Goal: Task Accomplishment & Management: Manage account settings

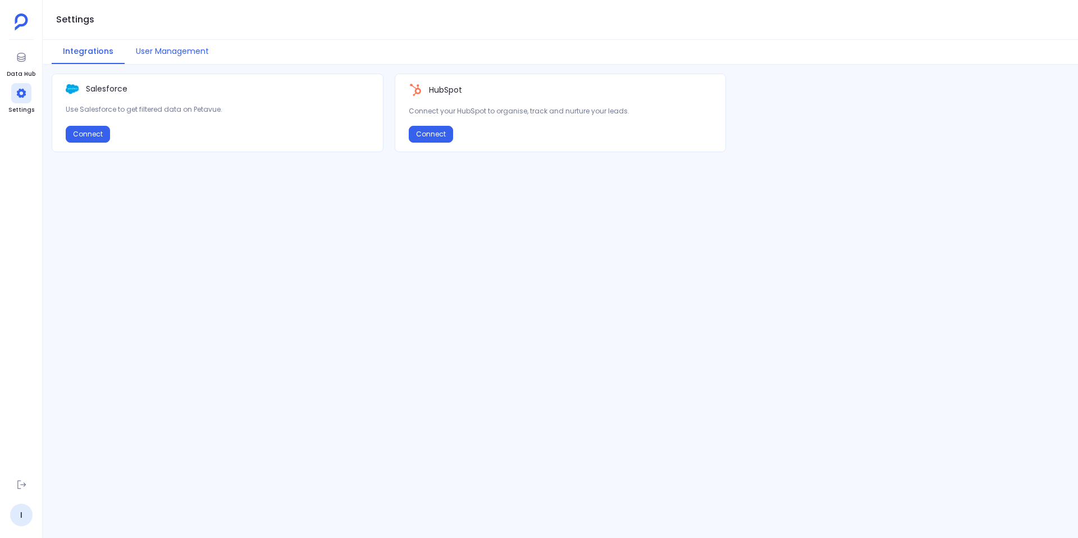
click at [185, 53] on button "User Management" at bounding box center [172, 52] width 95 height 24
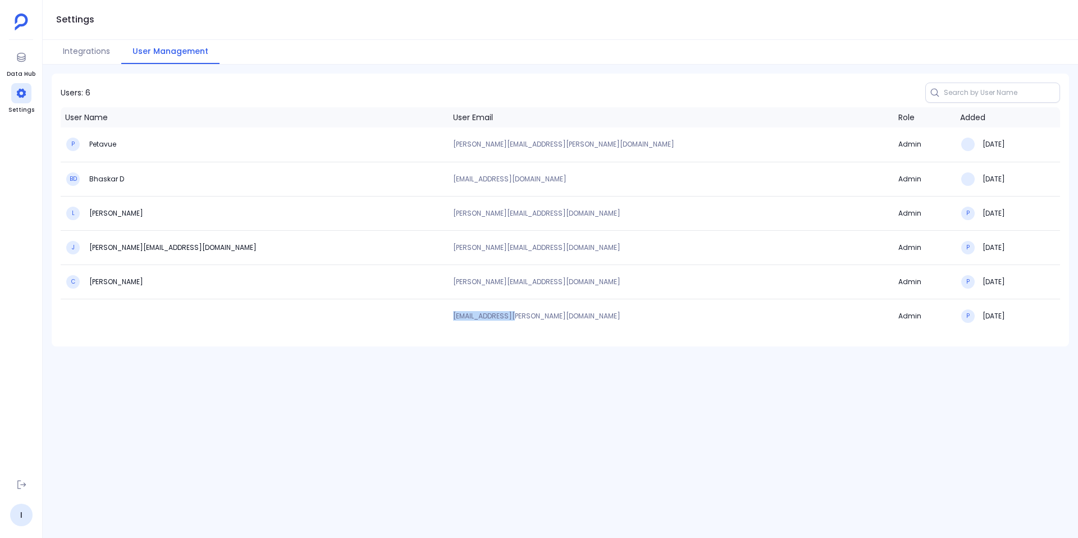
drag, startPoint x: 449, startPoint y: 317, endPoint x: 512, endPoint y: 321, distance: 63.5
click at [512, 321] on td "[EMAIL_ADDRESS][PERSON_NAME][DOMAIN_NAME]" at bounding box center [671, 316] width 445 height 34
click at [512, 320] on td "[EMAIL_ADDRESS][PERSON_NAME][DOMAIN_NAME]" at bounding box center [671, 316] width 445 height 34
drag, startPoint x: 448, startPoint y: 317, endPoint x: 530, endPoint y: 320, distance: 82.0
click at [530, 320] on td "[EMAIL_ADDRESS][PERSON_NAME][DOMAIN_NAME]" at bounding box center [671, 316] width 445 height 34
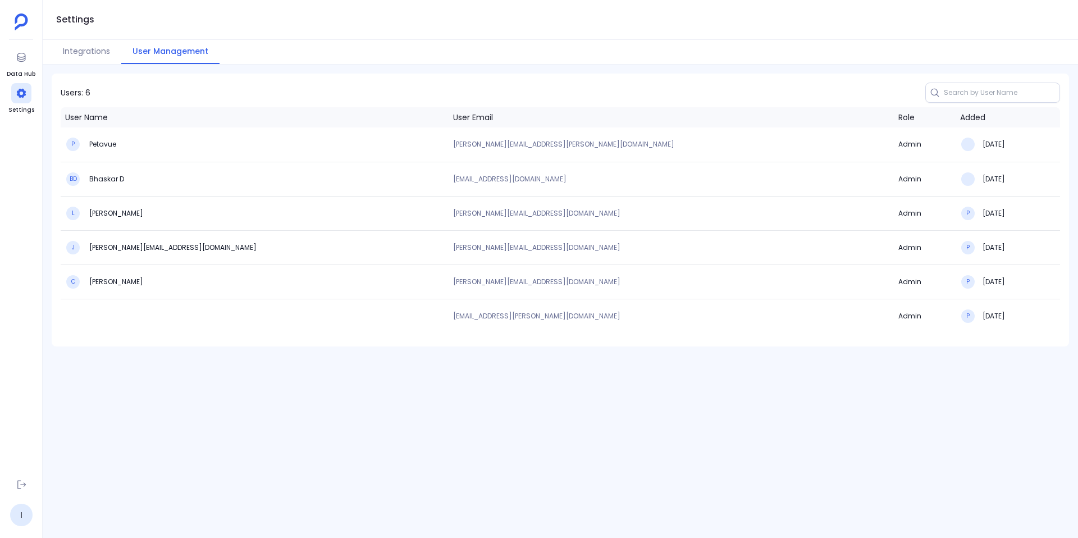
click at [197, 320] on td at bounding box center [255, 316] width 388 height 34
click at [76, 48] on button "Integrations" at bounding box center [87, 52] width 70 height 24
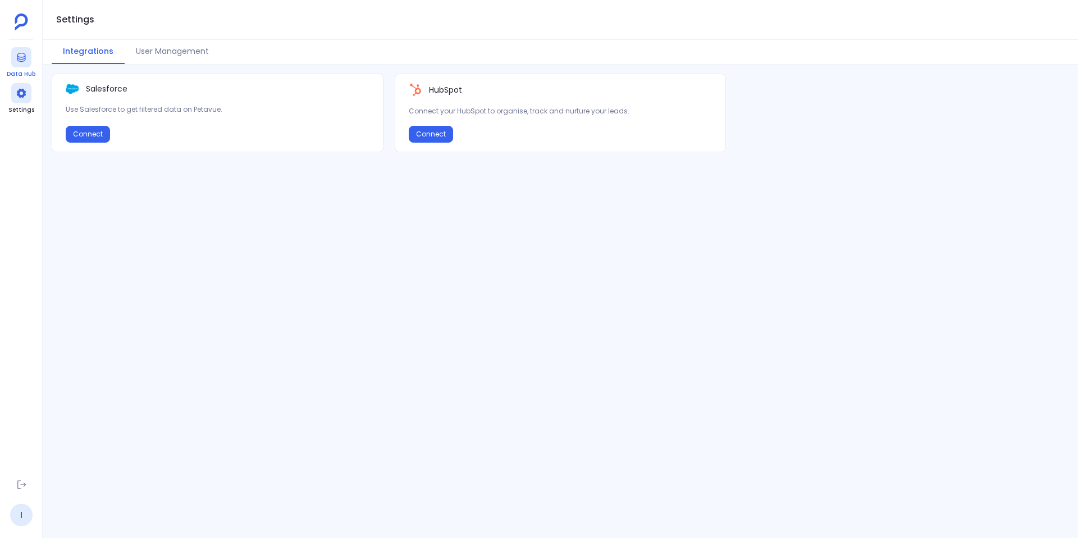
click at [11, 63] on div at bounding box center [21, 57] width 20 height 20
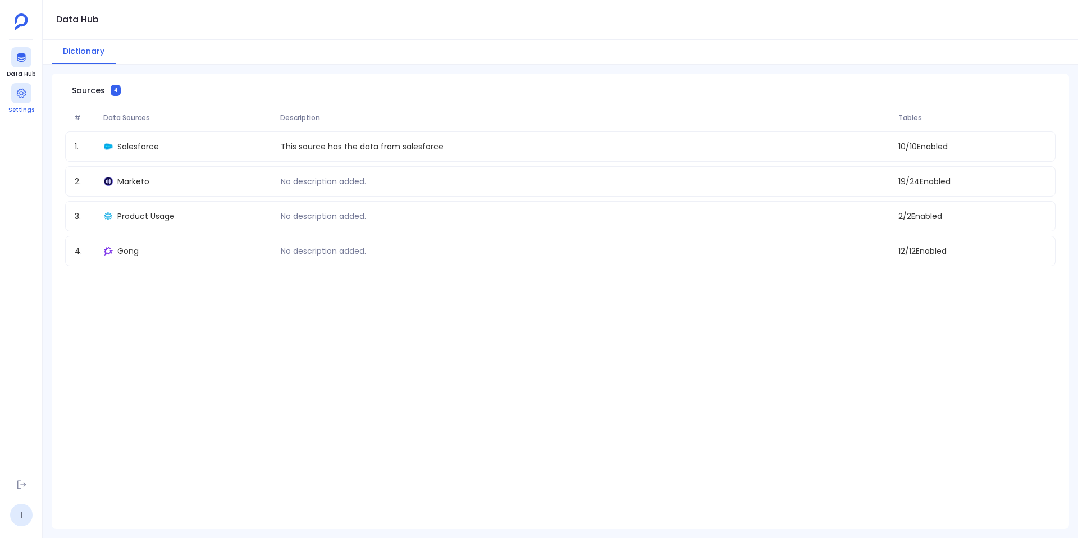
click at [25, 95] on icon at bounding box center [21, 93] width 11 height 11
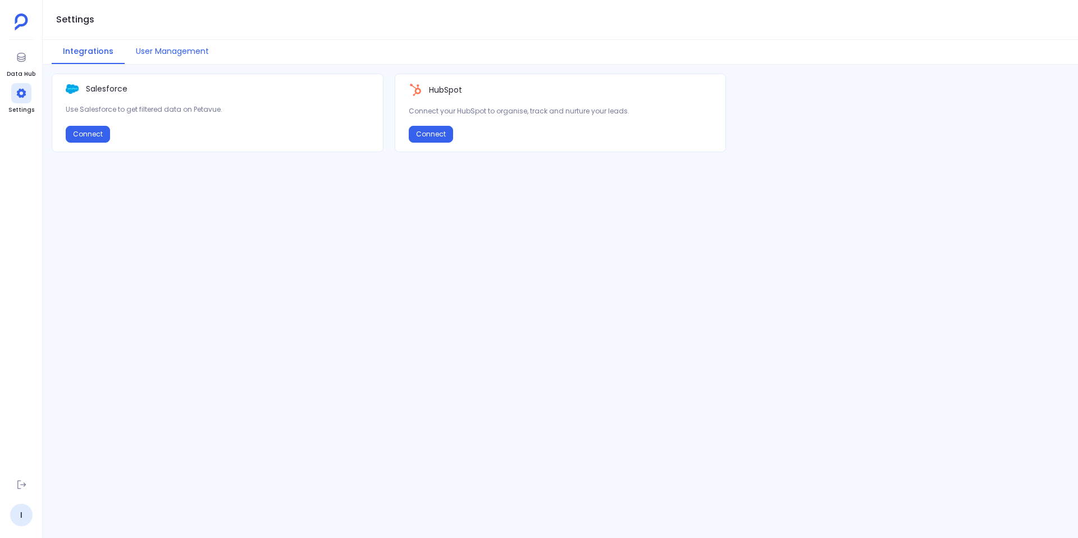
click at [182, 55] on button "User Management" at bounding box center [172, 52] width 95 height 24
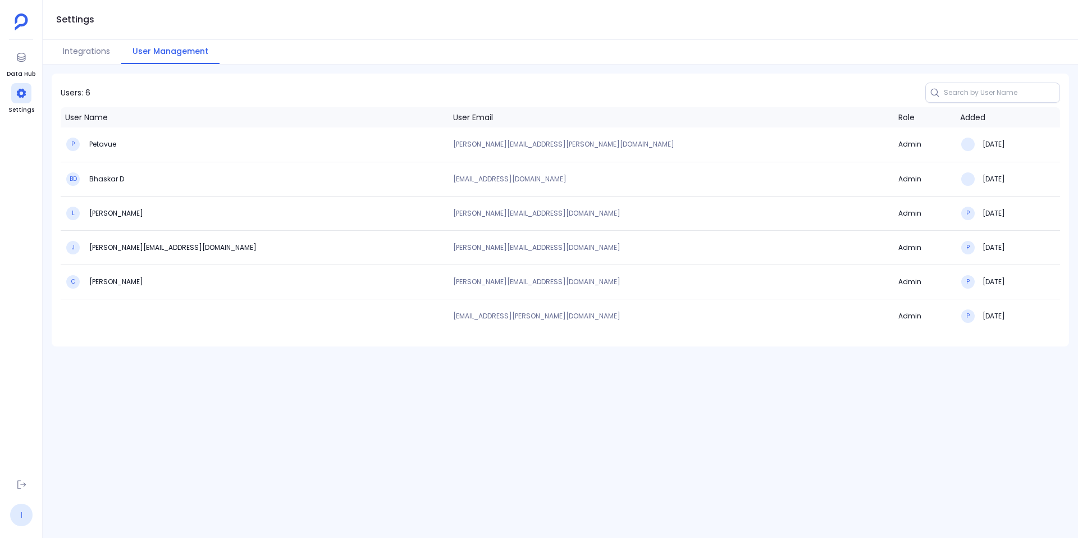
click at [22, 516] on link "I" at bounding box center [21, 515] width 22 height 22
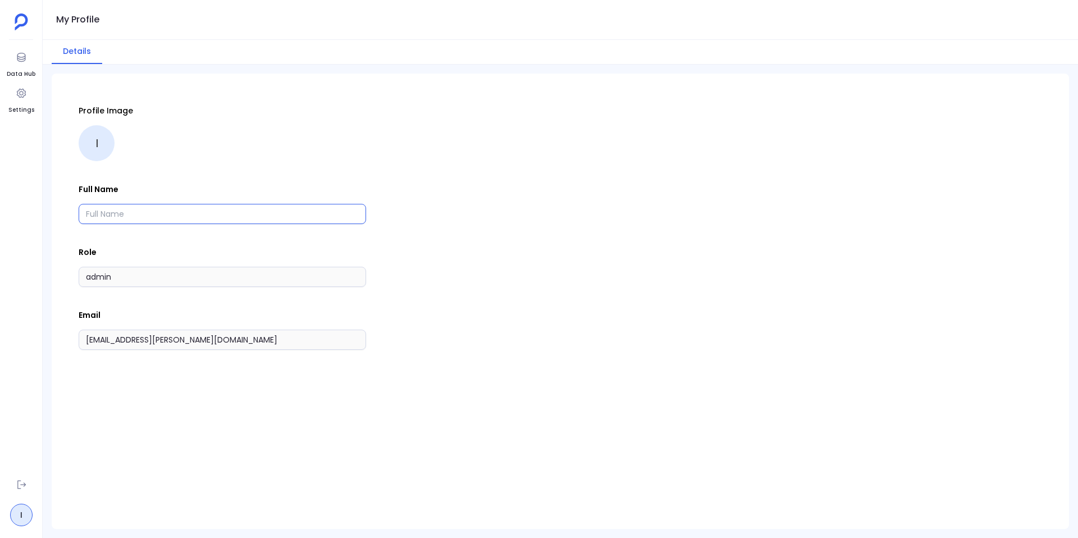
click at [168, 210] on input "text" at bounding box center [223, 214] width 288 height 20
type input "[PERSON_NAME]"
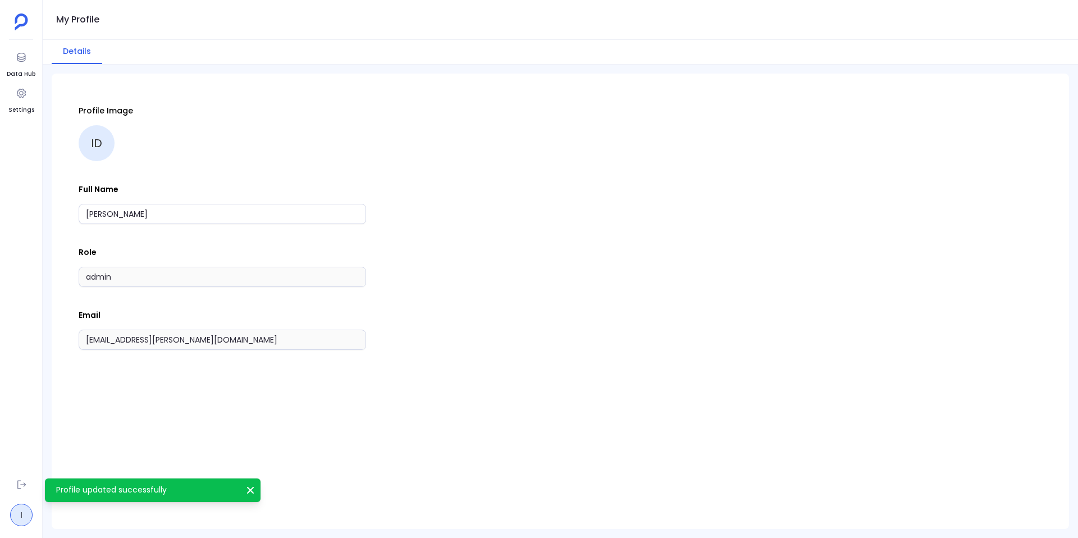
click at [260, 180] on div "Profile Image ID Full Name [PERSON_NAME] Role admin Email [EMAIL_ADDRESS][PERSO…" at bounding box center [561, 227] width 964 height 245
click at [21, 95] on icon at bounding box center [21, 93] width 11 height 11
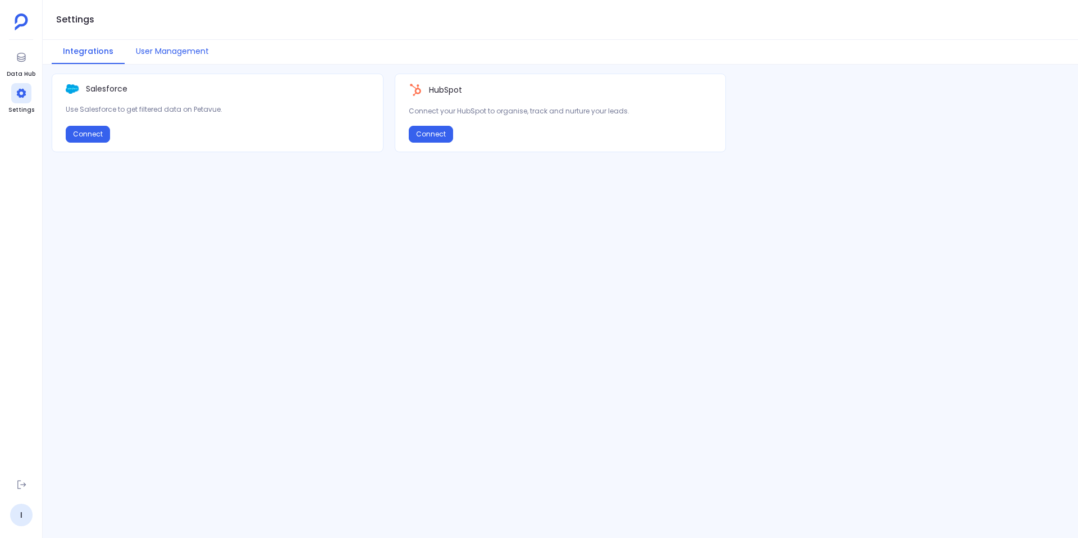
click at [185, 53] on button "User Management" at bounding box center [172, 52] width 95 height 24
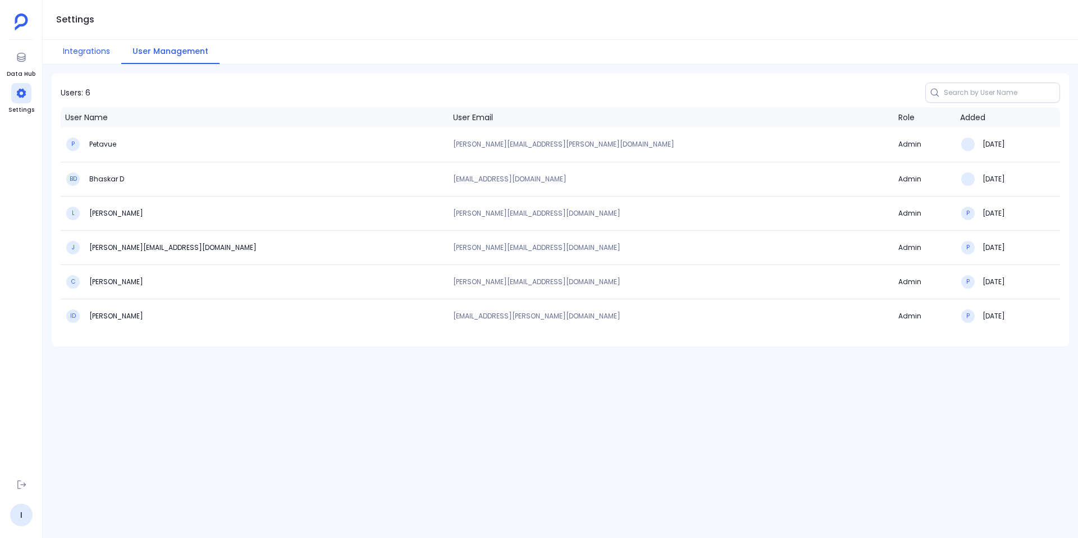
click at [98, 57] on button "Integrations" at bounding box center [87, 52] width 70 height 24
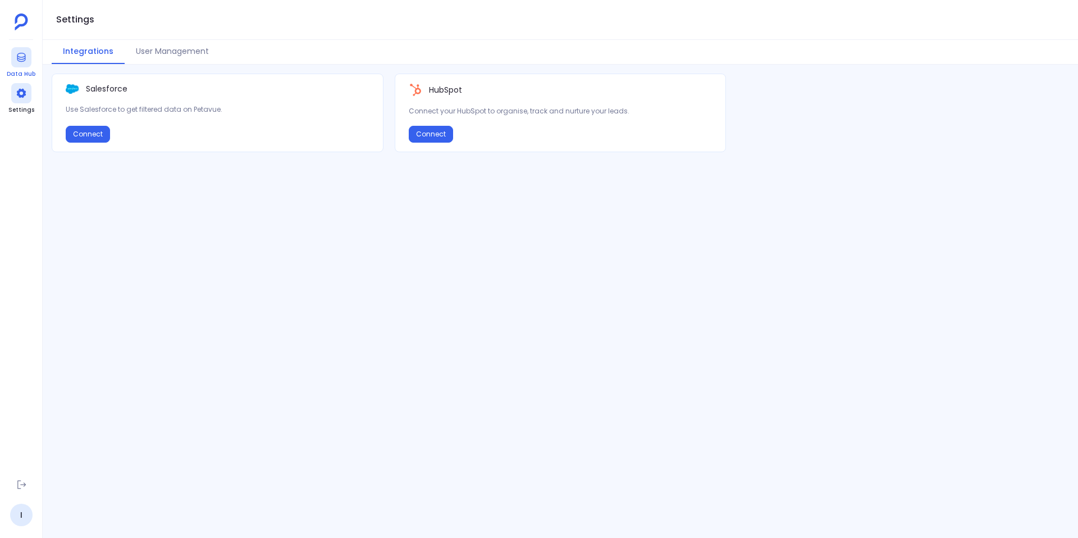
click at [21, 58] on icon at bounding box center [21, 57] width 11 height 11
